Goal: Task Accomplishment & Management: Manage account settings

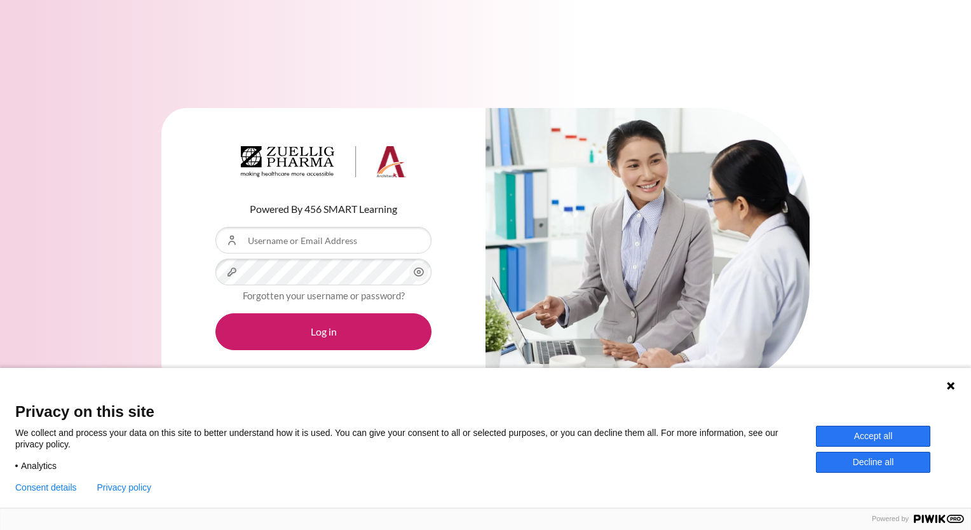
type input "[EMAIL_ADDRESS][DOMAIN_NAME]"
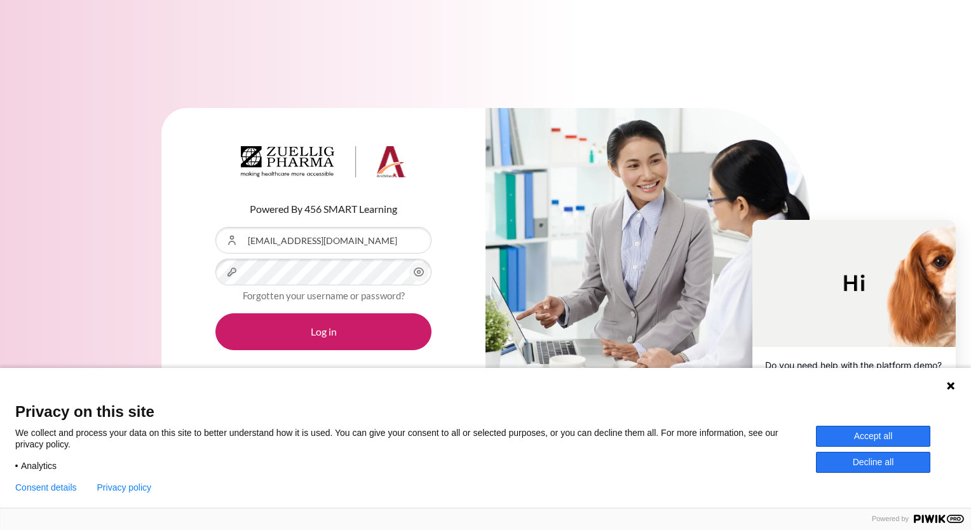
click at [419, 273] on circle "Content" at bounding box center [419, 272] width 3 height 3
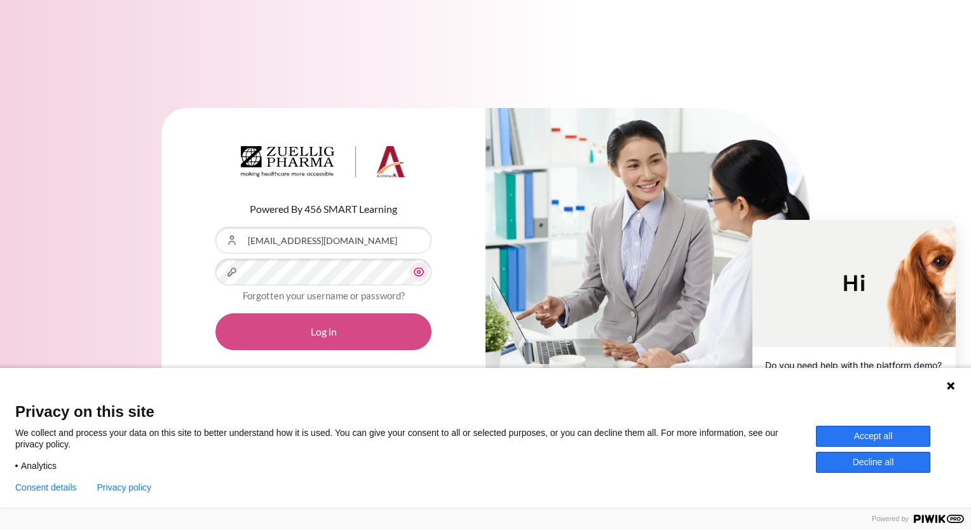
click at [337, 331] on button "Log in" at bounding box center [323, 331] width 216 height 37
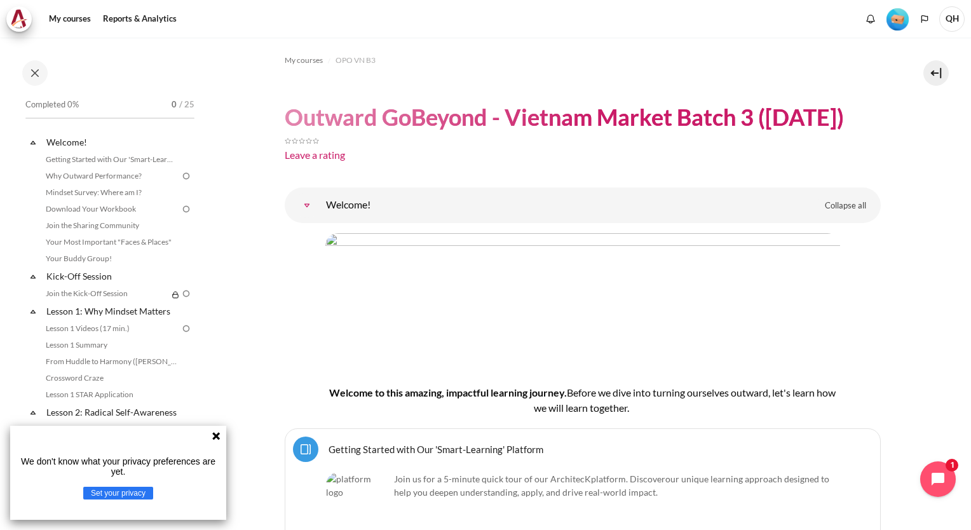
click at [217, 440] on icon at bounding box center [216, 436] width 10 height 10
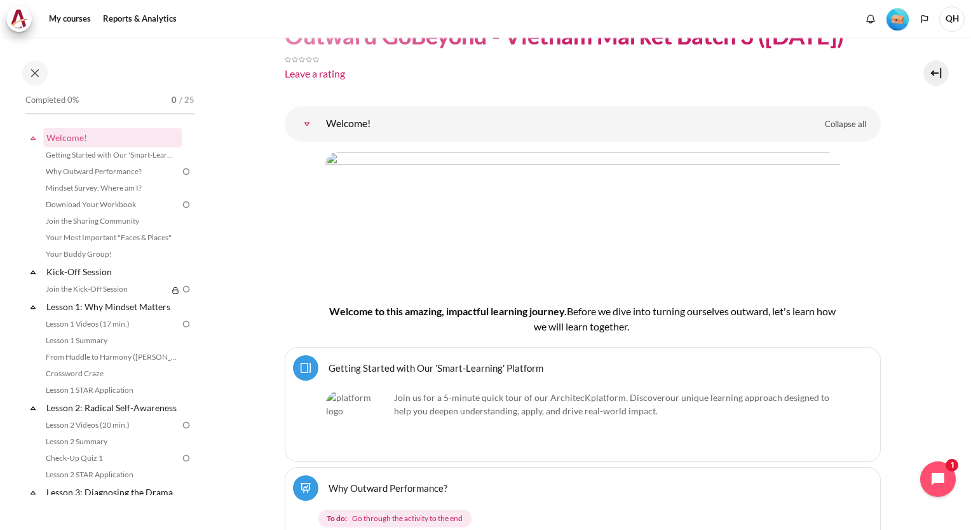
scroll to position [191, 0]
